Goal: Information Seeking & Learning: Find specific fact

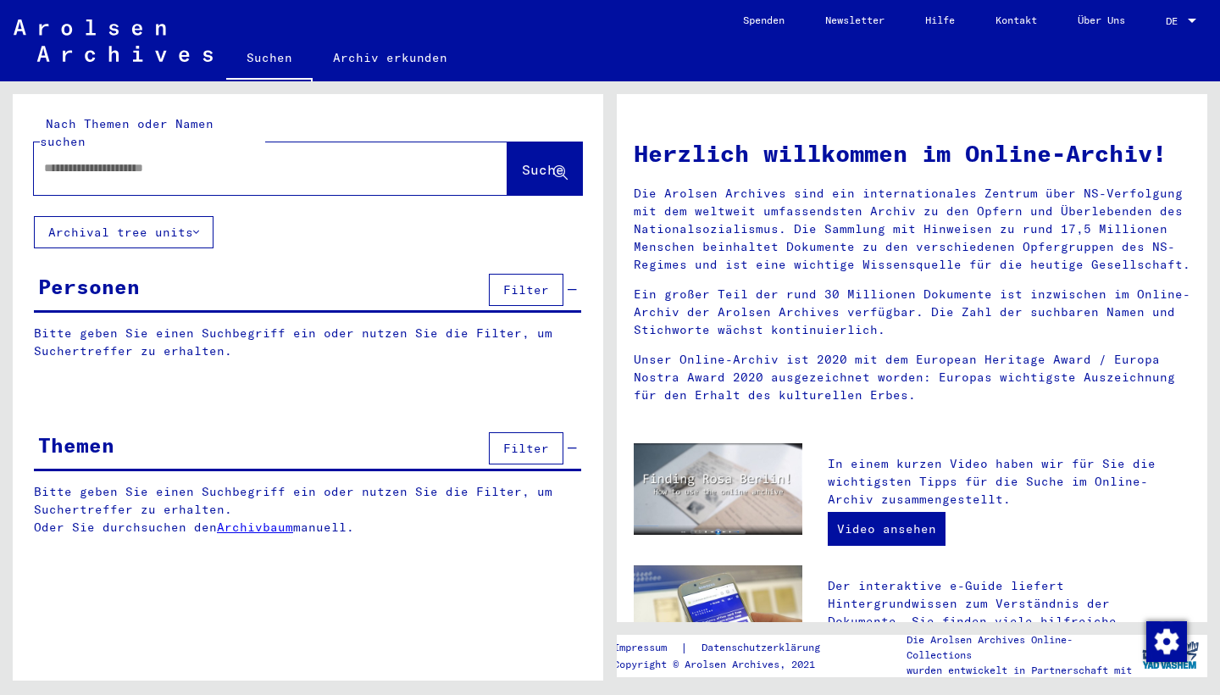
click at [195, 159] on input "text" at bounding box center [250, 168] width 413 height 18
type input "**********"
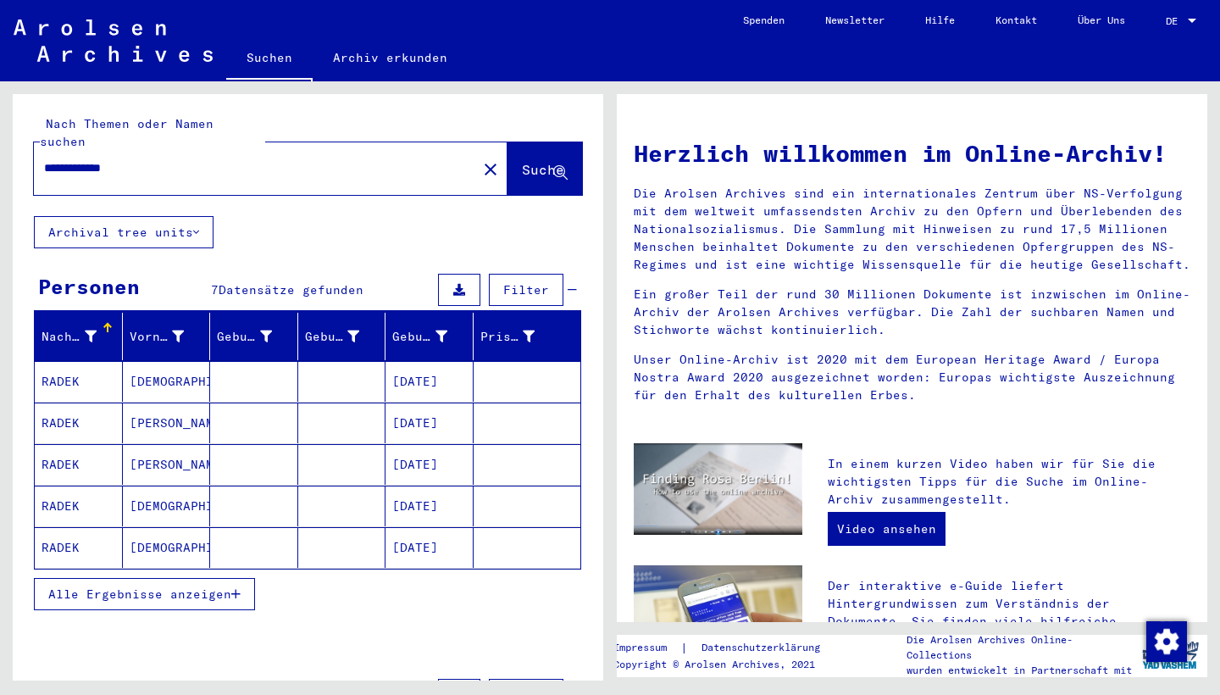
click at [1185, 30] on div "DE DE" at bounding box center [1183, 17] width 34 height 29
click at [1151, 35] on span "English" at bounding box center [1149, 30] width 42 height 13
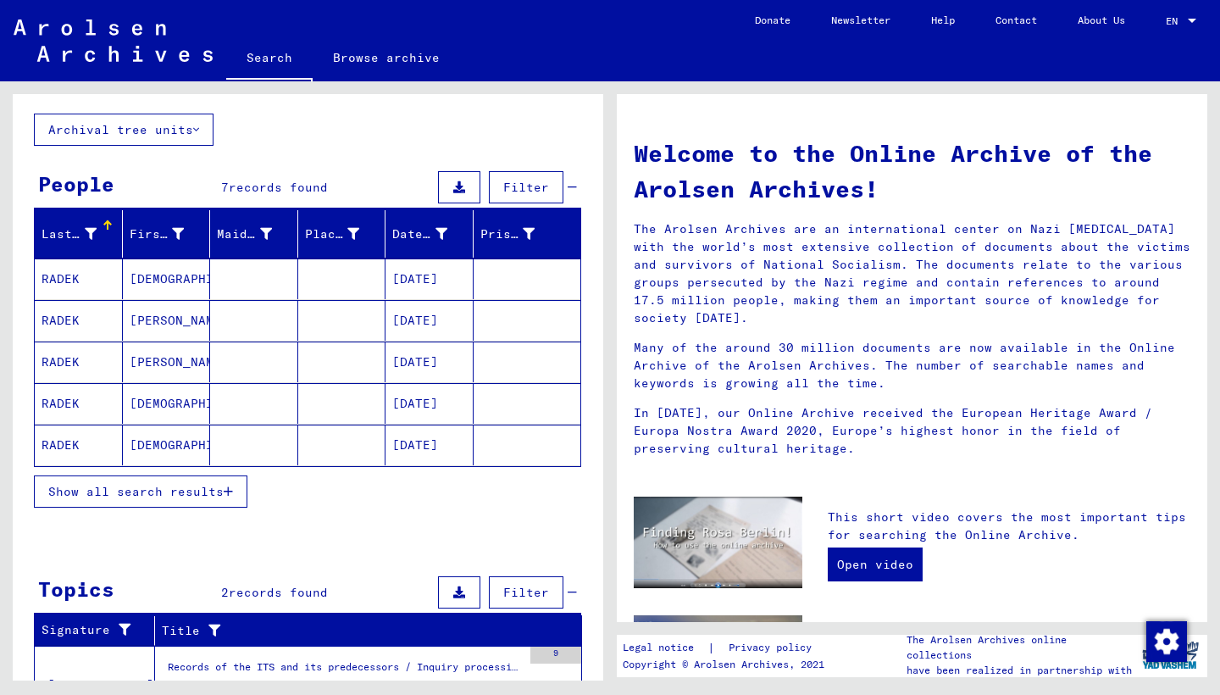
scroll to position [104, 0]
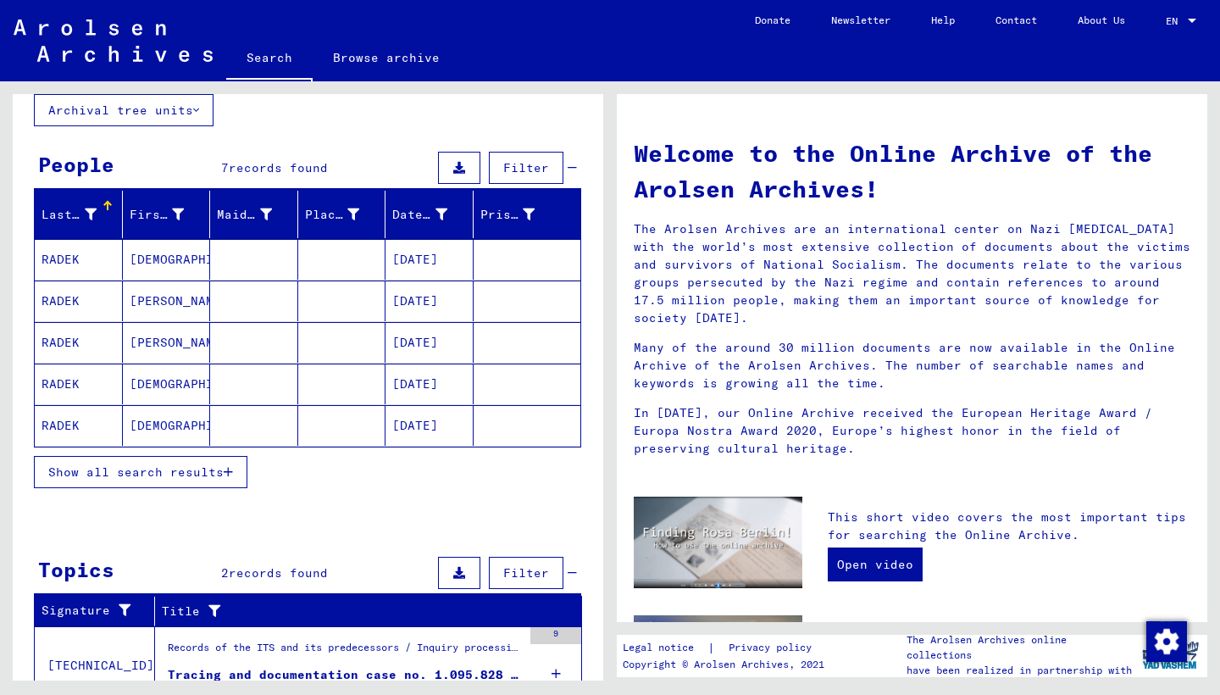
click at [119, 474] on span "Show all search results" at bounding box center [135, 471] width 175 height 15
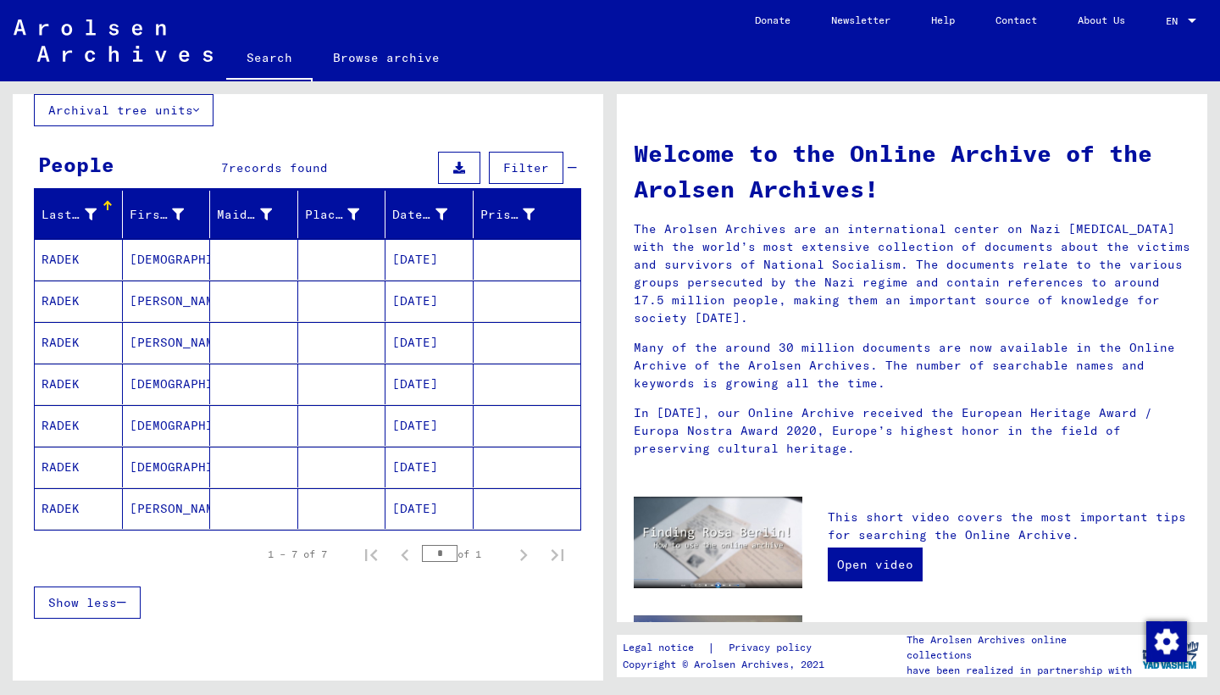
scroll to position [122, 0]
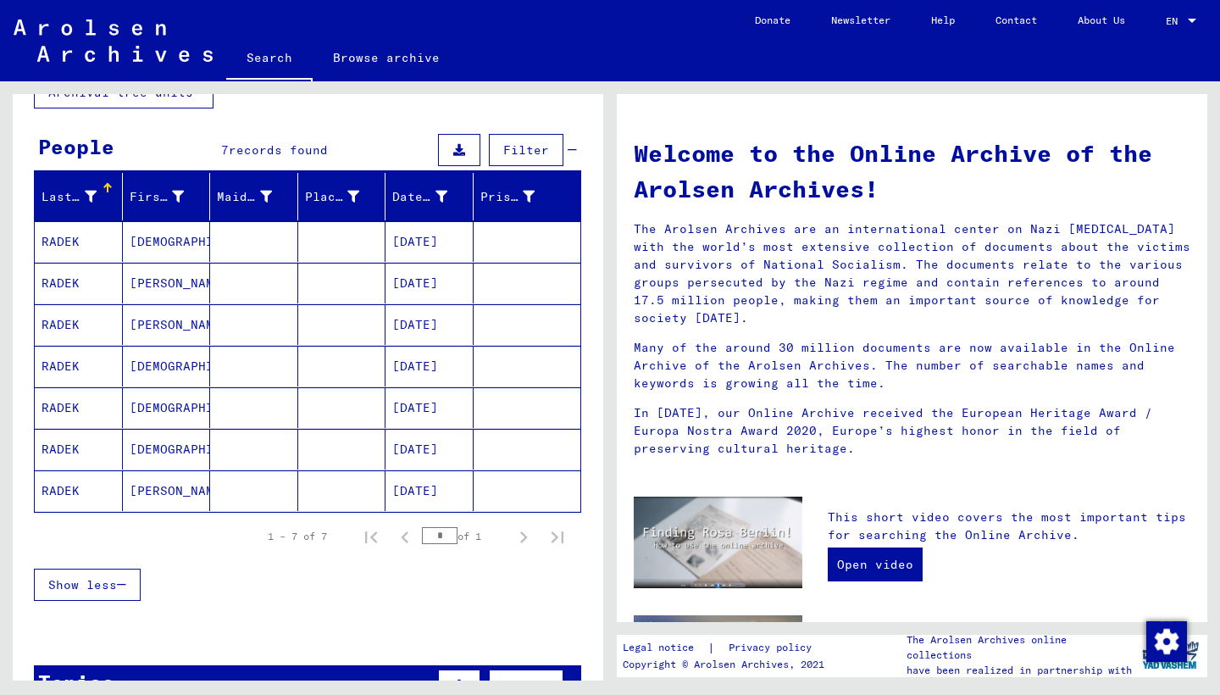
click at [54, 236] on mat-cell "RADEK" at bounding box center [79, 241] width 88 height 41
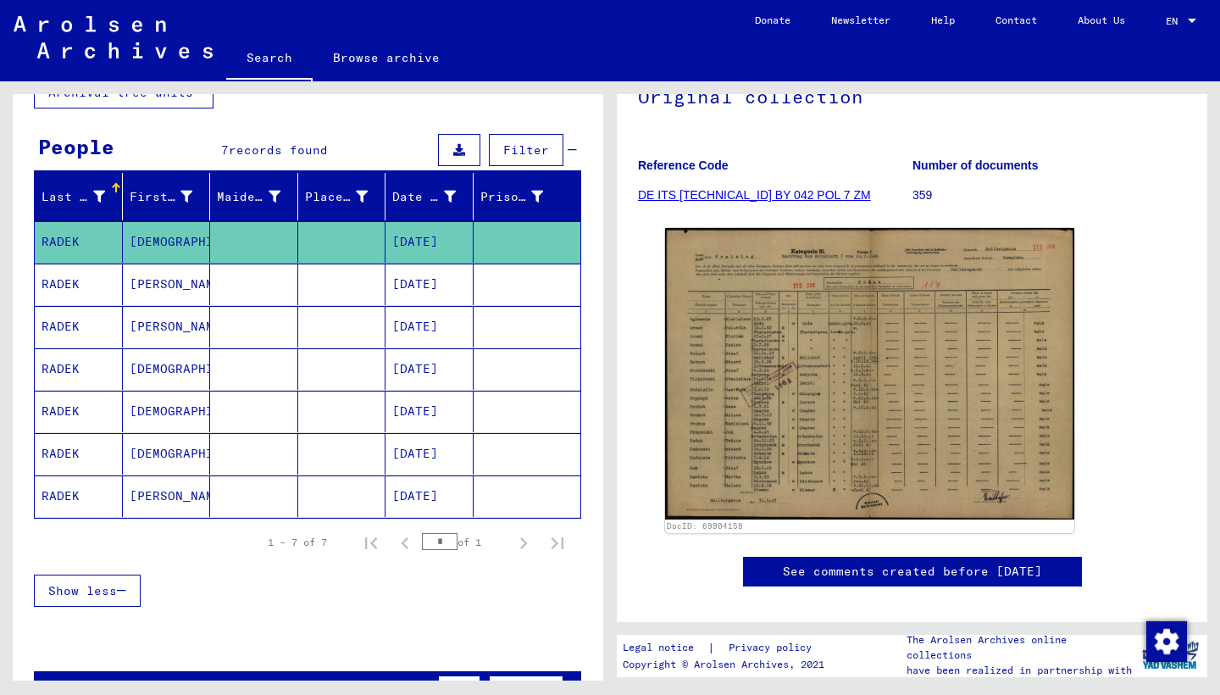
scroll to position [185, 0]
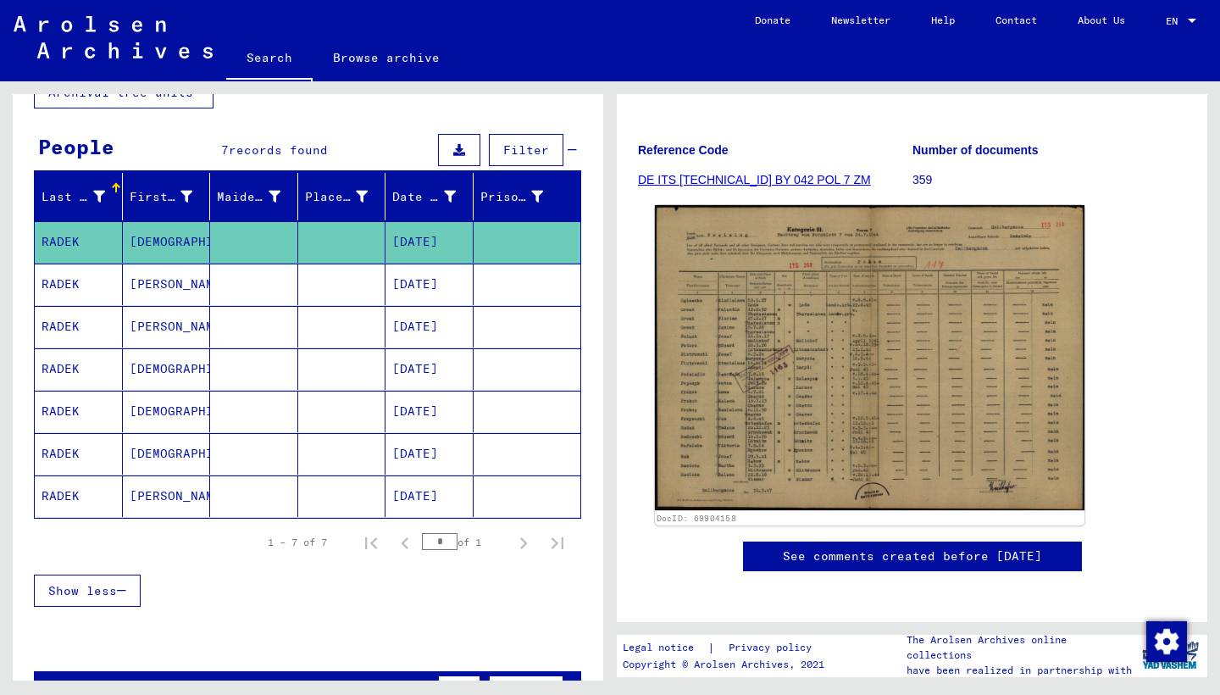
click at [791, 309] on img at bounding box center [870, 358] width 430 height 306
